Goal: Information Seeking & Learning: Learn about a topic

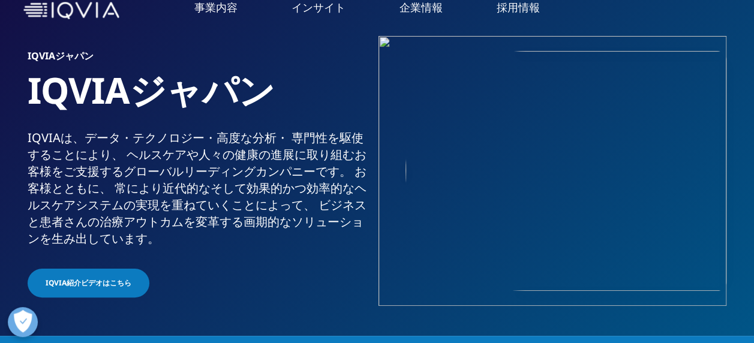
scroll to position [180, 0]
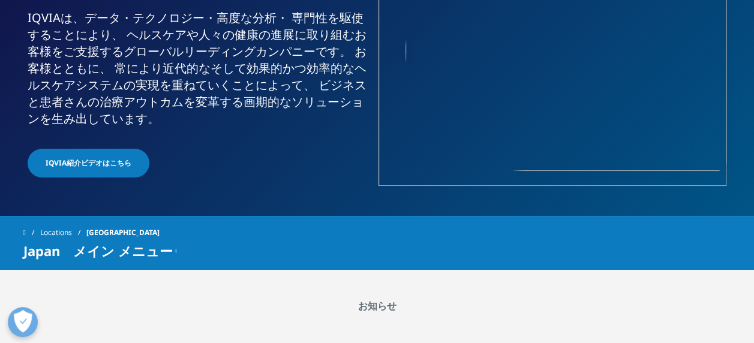
click at [344, 143] on link "概要" at bounding box center [317, 152] width 182 height 32
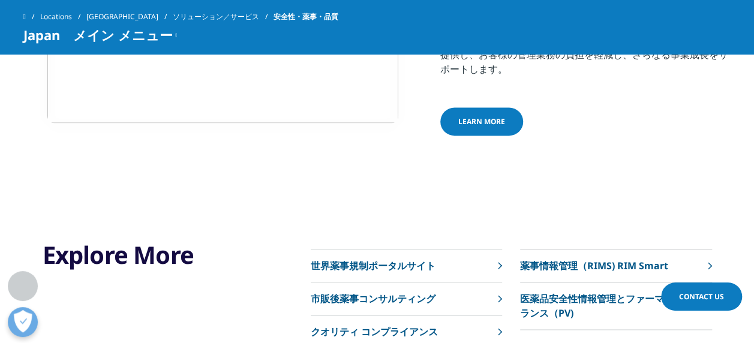
scroll to position [900, 0]
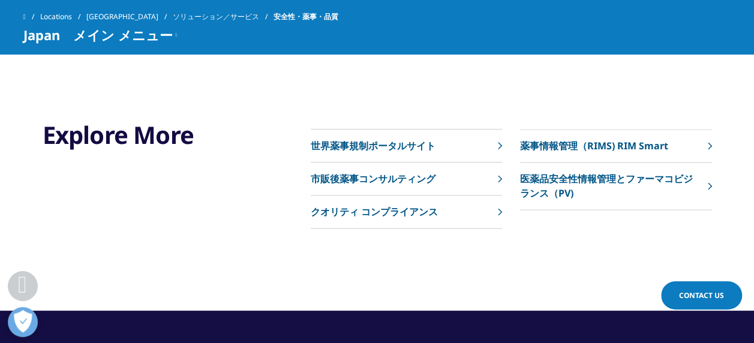
click at [562, 149] on p "薬事情報管理（RIMS) RIM Smart" at bounding box center [594, 146] width 148 height 14
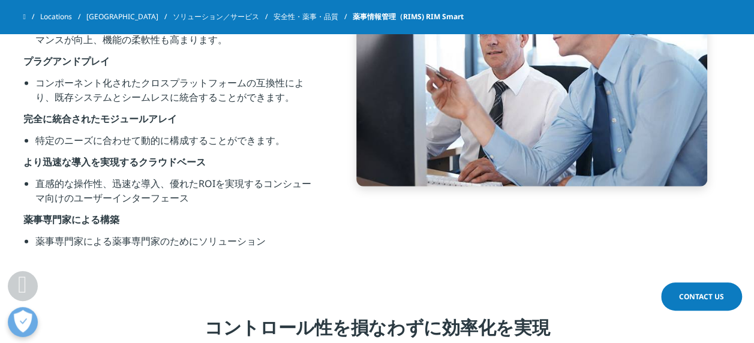
scroll to position [1380, 0]
